Goal: Task Accomplishment & Management: Use online tool/utility

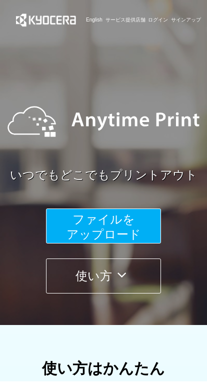
click at [128, 280] on icon at bounding box center [122, 275] width 20 height 15
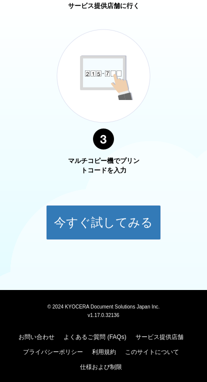
scroll to position [701, 0]
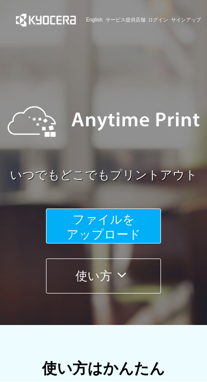
click at [106, 273] on button "使い方" at bounding box center [103, 276] width 115 height 35
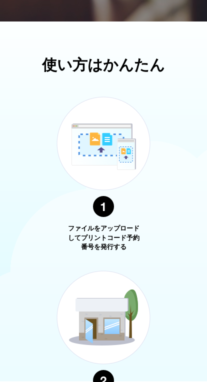
scroll to position [360, 0]
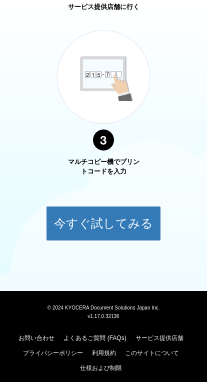
click at [117, 222] on button "今すぐ試してみる" at bounding box center [103, 223] width 115 height 35
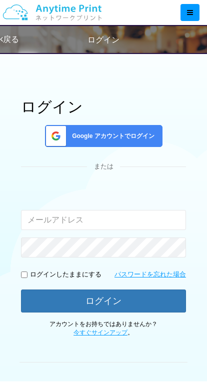
click at [150, 136] on span "Google アカウントでログイン" at bounding box center [111, 136] width 87 height 9
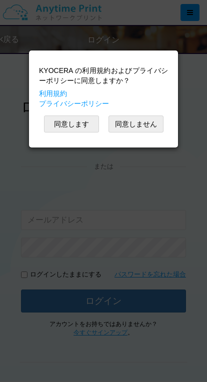
click at [81, 125] on button "同意します" at bounding box center [71, 124] width 55 height 17
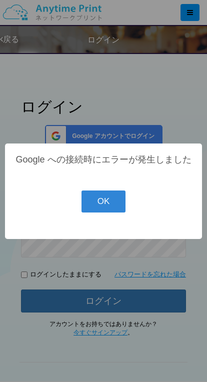
click at [112, 213] on button "OK" at bounding box center [104, 202] width 45 height 22
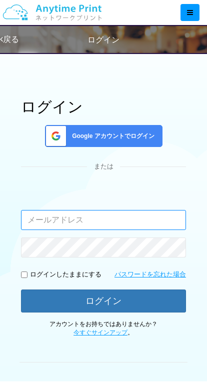
click at [124, 214] on input "email" at bounding box center [103, 220] width 165 height 20
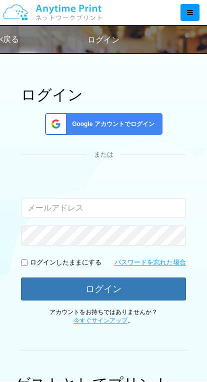
scroll to position [0, 0]
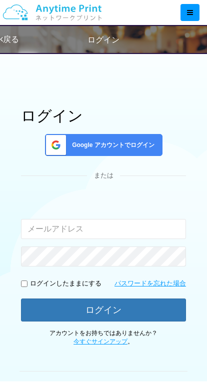
click at [114, 141] on span "Google アカウントでログイン" at bounding box center [111, 145] width 87 height 9
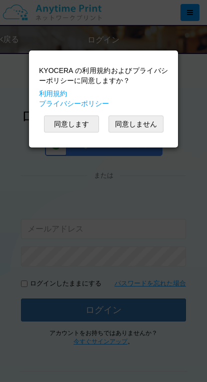
click at [91, 126] on button "同意します" at bounding box center [71, 124] width 55 height 17
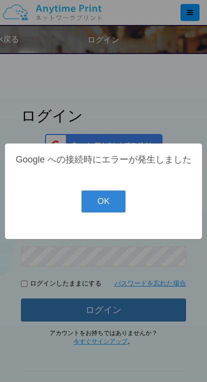
click at [114, 213] on button "OK" at bounding box center [104, 202] width 45 height 22
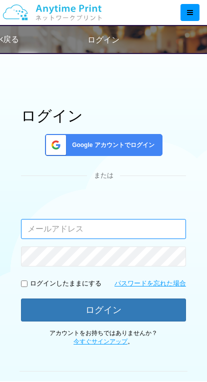
click at [122, 229] on input "email" at bounding box center [103, 229] width 165 height 20
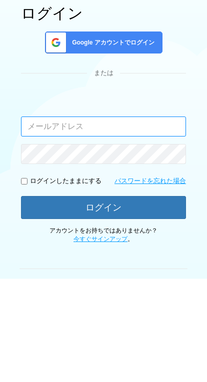
scroll to position [103, 0]
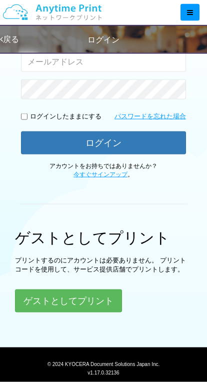
click at [98, 299] on button "ゲストとしてプリント" at bounding box center [68, 301] width 107 height 23
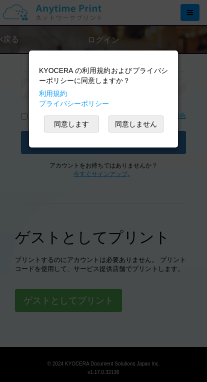
click at [76, 121] on button "同意します" at bounding box center [71, 124] width 55 height 17
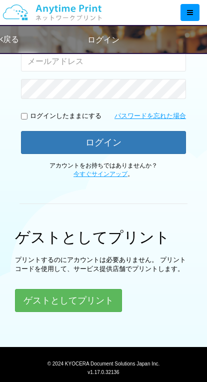
scroll to position [14, 0]
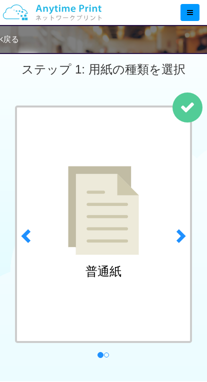
click at [139, 239] on img at bounding box center [103, 210] width 71 height 89
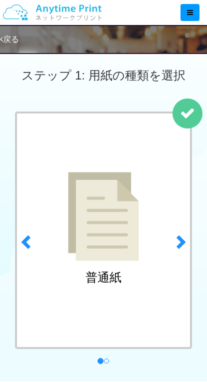
scroll to position [0, 0]
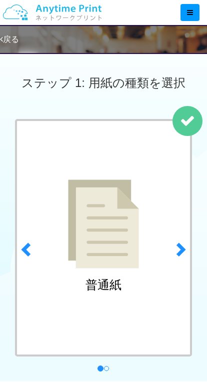
click at [179, 247] on span at bounding box center [180, 249] width 15 height 15
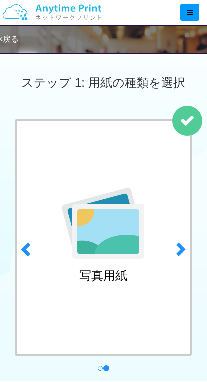
click at [32, 243] on span at bounding box center [27, 249] width 15 height 15
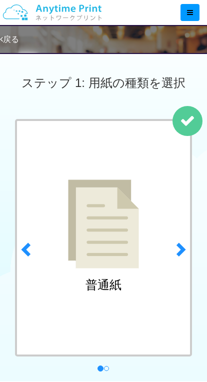
click at [114, 245] on img at bounding box center [103, 224] width 71 height 89
click at [189, 126] on link "next" at bounding box center [183, 246] width 28 height 255
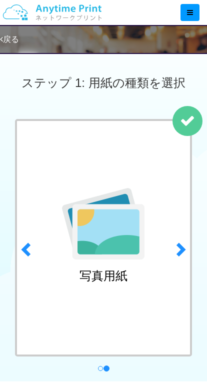
click at [33, 249] on span at bounding box center [27, 249] width 15 height 15
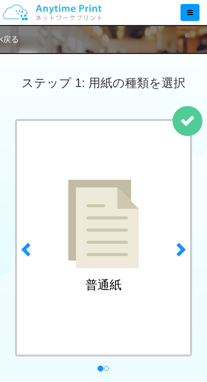
click at [113, 240] on img at bounding box center [103, 224] width 71 height 89
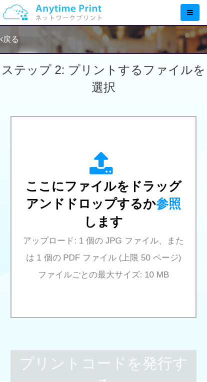
scroll to position [332, 0]
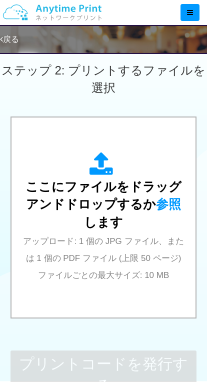
click at [112, 241] on span "アップロード: 1 個の JPG ファイル、または 1 個の PDF ファイル (上限 50 ページ) ファイルごとの最大サイズ: 10 MB" at bounding box center [103, 259] width 161 height 44
click at [126, 265] on div "ここにファイルをドラッグアンドドロップするか 参照 します アップロード: 1 個の JPG ファイル、または 1 個の PDF ファイル (上限 50 ペー…" at bounding box center [104, 217] width 165 height 131
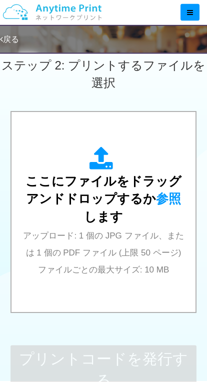
scroll to position [339, 0]
